Goal: Obtain resource: Obtain resource

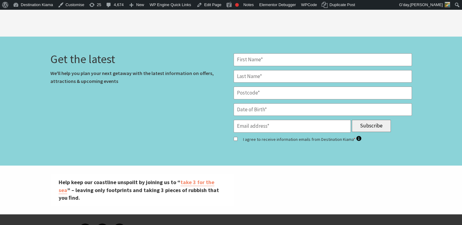
scroll to position [2536, 0]
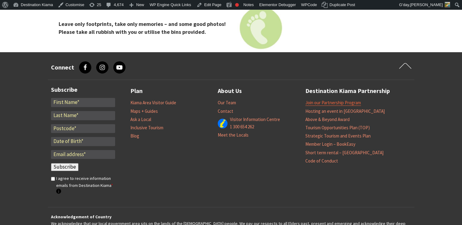
click at [340, 100] on link "Join our Partnership Program" at bounding box center [333, 103] width 56 height 6
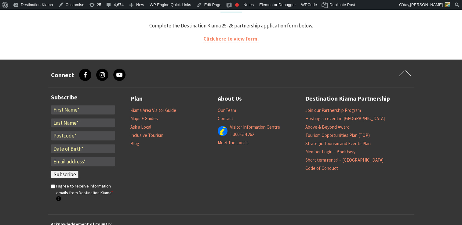
scroll to position [1297, 0]
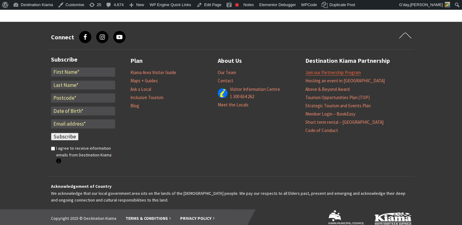
click at [324, 70] on link "Join our Partnership Program" at bounding box center [333, 73] width 56 height 6
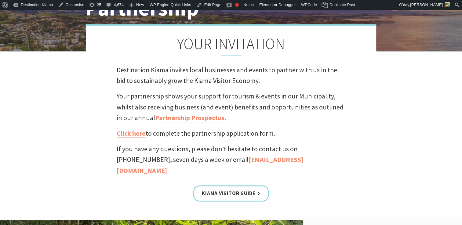
scroll to position [115, 0]
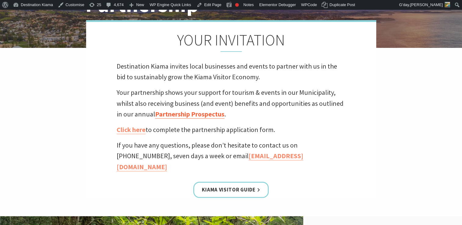
click at [192, 114] on link "Partnership Prospectus" at bounding box center [189, 114] width 69 height 9
click at [131, 129] on link "Click here" at bounding box center [131, 129] width 29 height 9
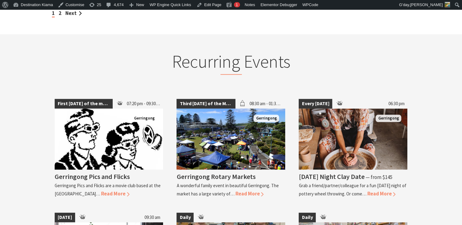
scroll to position [697, 0]
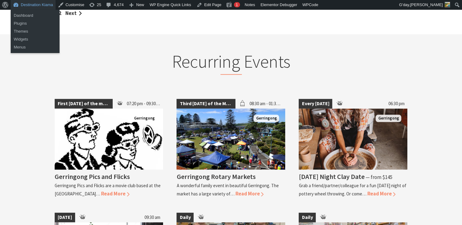
click at [29, 4] on link "Destination Kiama" at bounding box center [33, 5] width 45 height 10
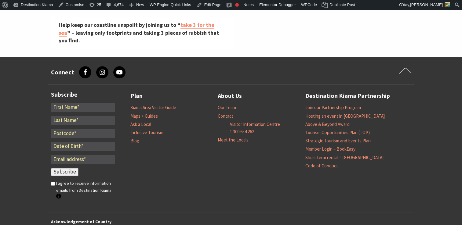
scroll to position [2537, 0]
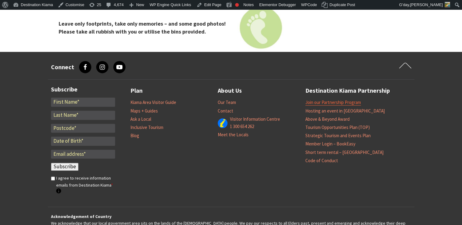
click at [330, 99] on link "Join our Partnership Program" at bounding box center [333, 102] width 56 height 6
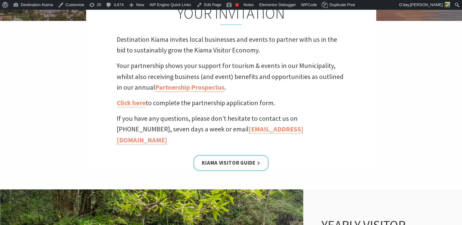
scroll to position [195, 0]
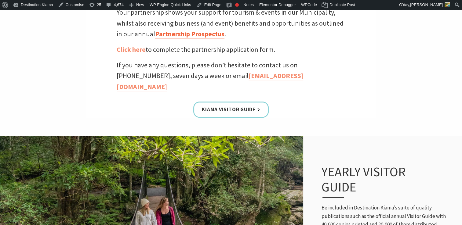
click at [182, 34] on link "Partnership Prospectus" at bounding box center [189, 34] width 69 height 9
